Goal: Entertainment & Leisure: Consume media (video, audio)

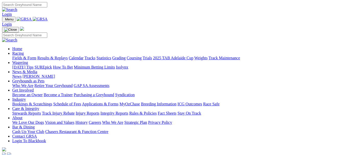
drag, startPoint x: 0, startPoint y: 0, endPoint x: 86, endPoint y: 18, distance: 87.4
click at [24, 51] on link "Racing" at bounding box center [17, 53] width 11 height 4
click at [67, 56] on link "Results & Replays" at bounding box center [52, 58] width 30 height 4
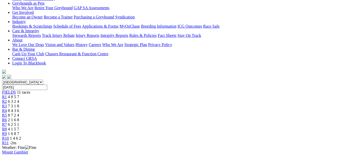
scroll to position [71, 0]
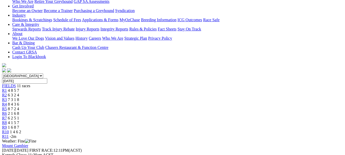
scroll to position [96, 0]
